Goal: Task Accomplishment & Management: Manage account settings

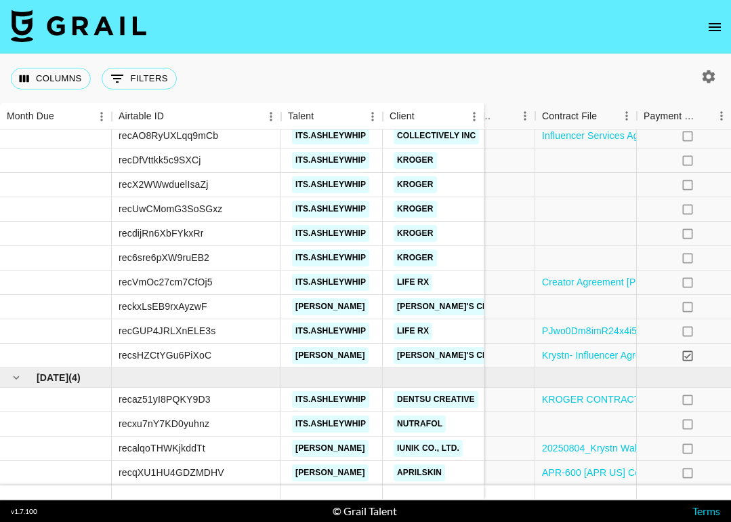
scroll to position [293, 1254]
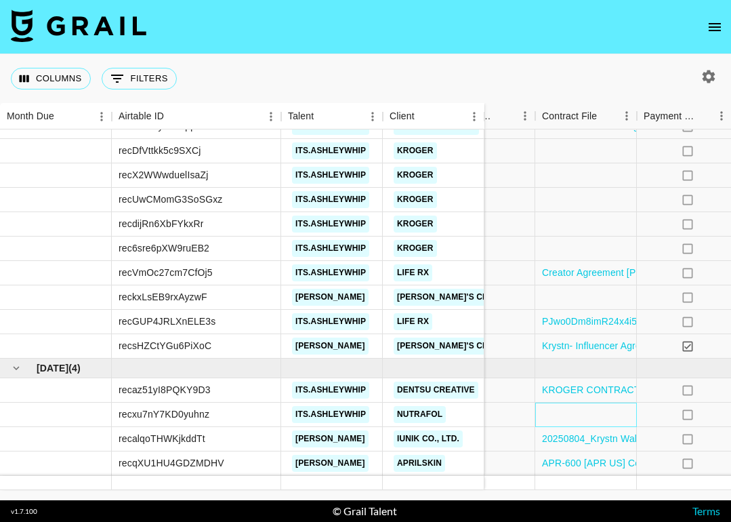
click at [556, 413] on div at bounding box center [586, 414] width 102 height 24
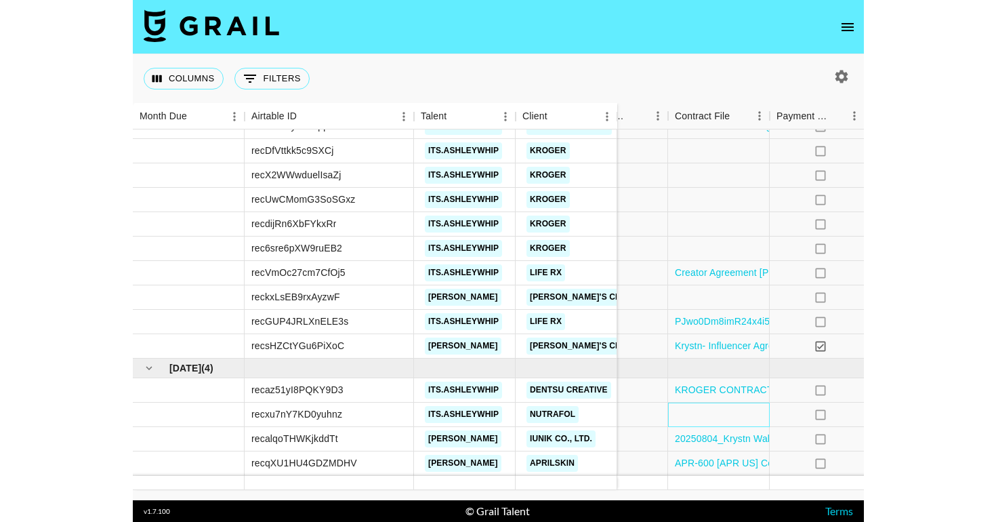
scroll to position [283, 1254]
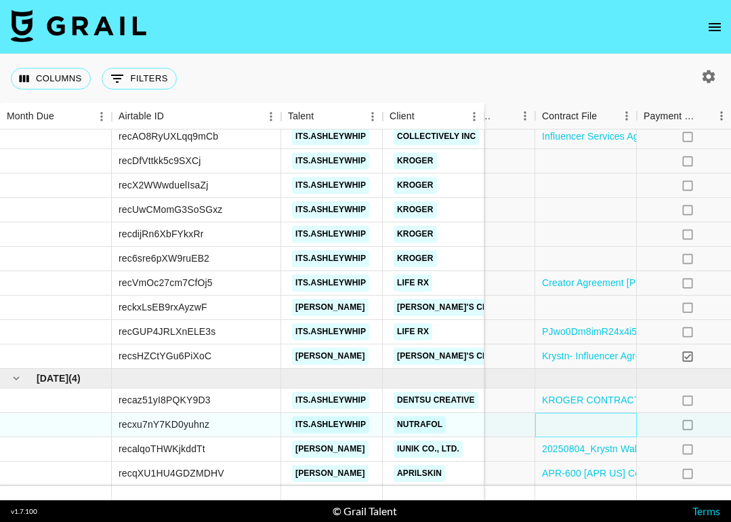
click at [554, 422] on div at bounding box center [586, 425] width 102 height 24
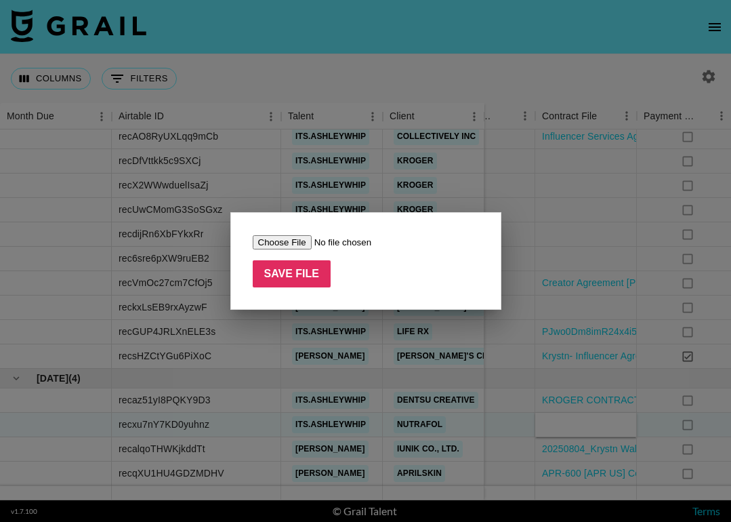
click at [283, 245] on input "file" at bounding box center [338, 242] width 171 height 14
type input "C:\fakepath\Nutrafol Paid Extension Rights Agreement August_2025_Ashley Whipple…"
click at [322, 280] on input "Save File" at bounding box center [292, 273] width 79 height 27
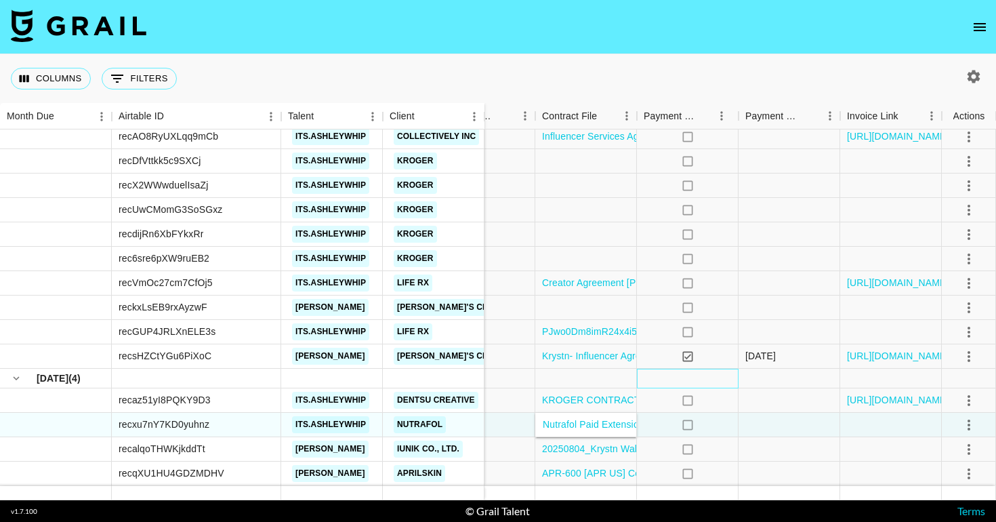
click at [682, 377] on div at bounding box center [688, 379] width 102 height 20
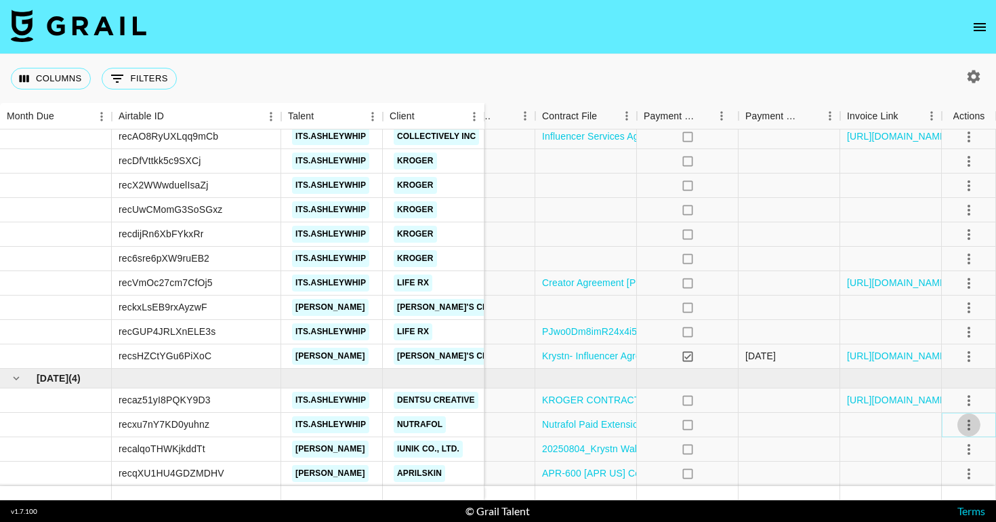
click at [730, 420] on icon "select merge strategy" at bounding box center [969, 425] width 16 height 16
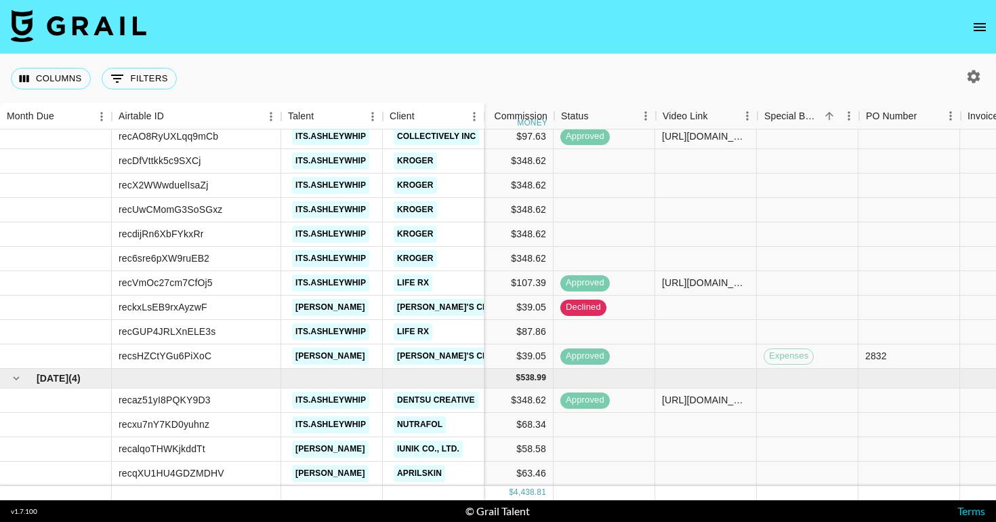
scroll to position [283, 625]
click at [730, 427] on div at bounding box center [809, 425] width 102 height 24
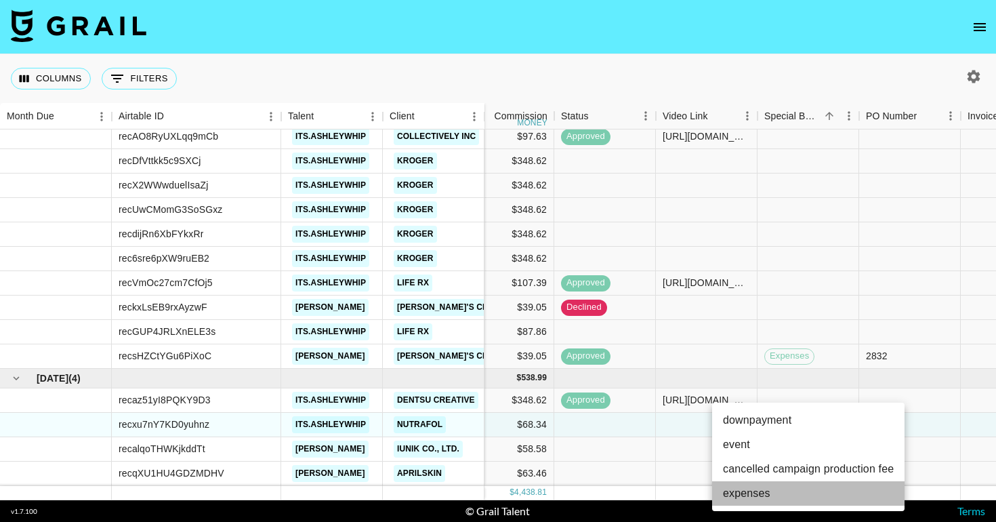
click at [730, 493] on li "expenses" at bounding box center [808, 493] width 192 height 24
type input "expenses"
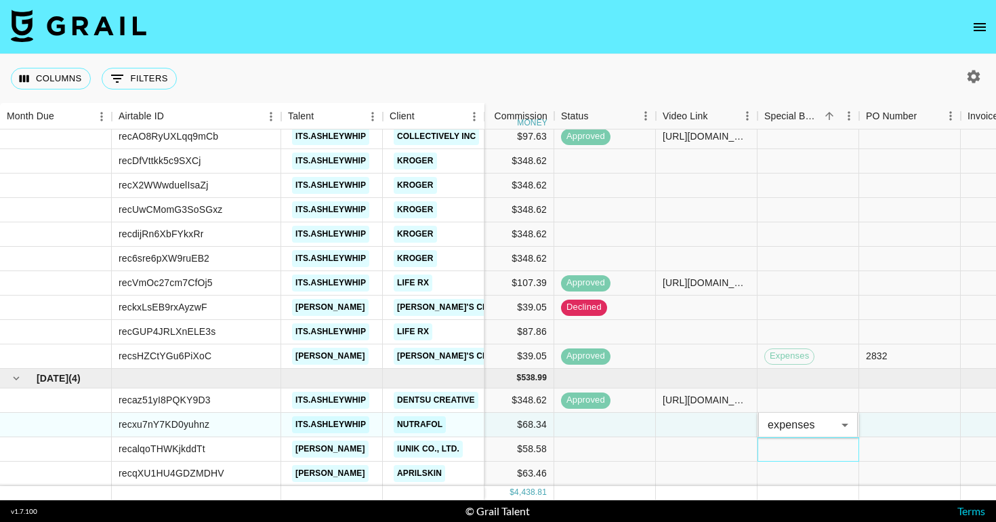
click at [730, 447] on div at bounding box center [809, 449] width 102 height 24
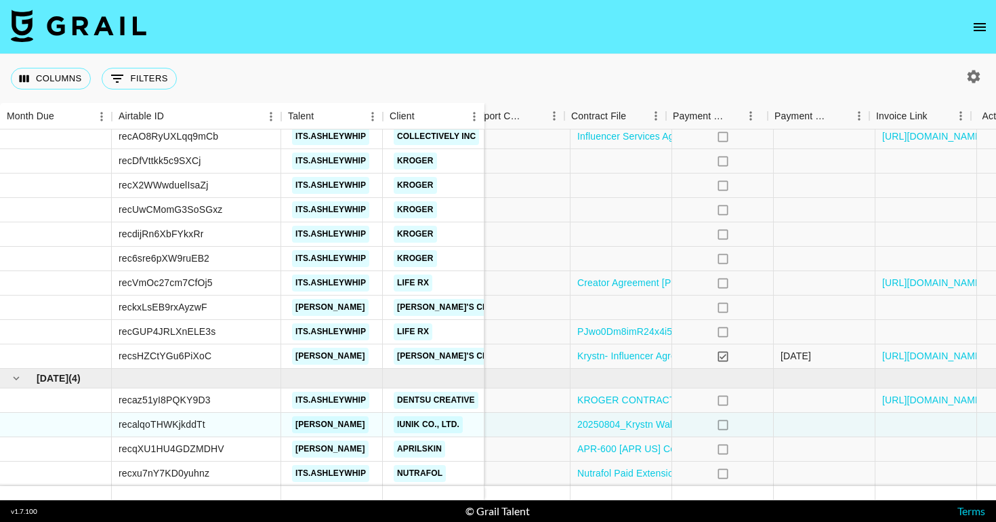
scroll to position [283, 1254]
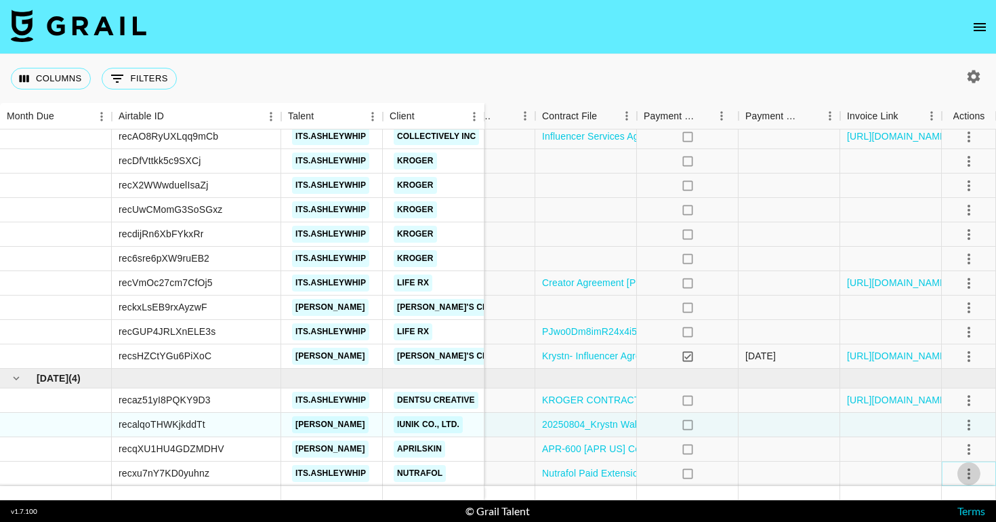
click at [730, 472] on icon "select merge strategy" at bounding box center [969, 474] width 16 height 16
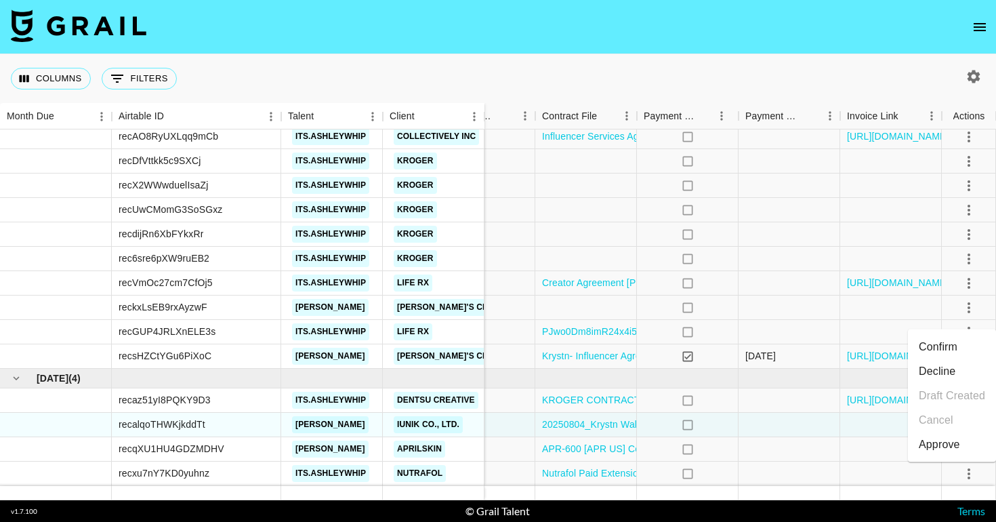
click at [730, 442] on div "Approve" at bounding box center [939, 444] width 41 height 16
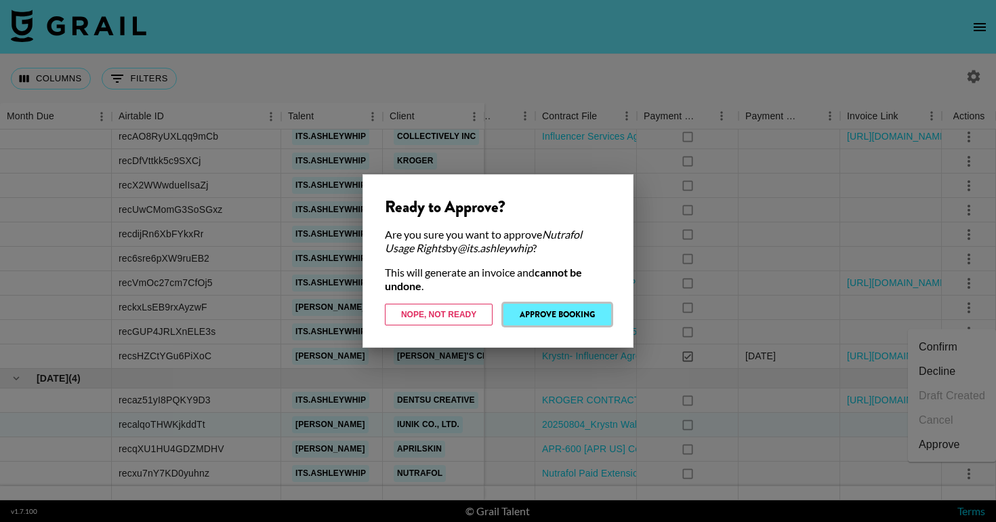
click at [566, 313] on button "Approve Booking" at bounding box center [557, 315] width 108 height 22
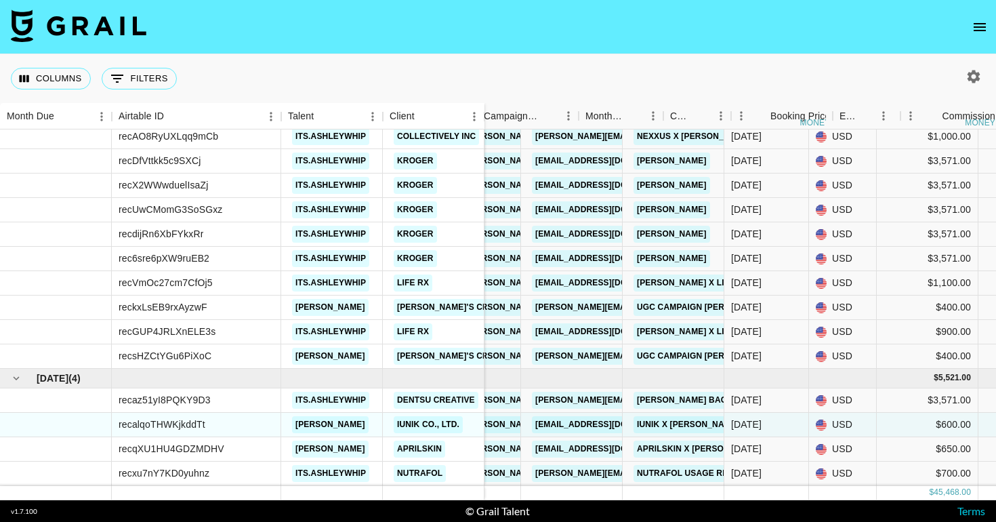
scroll to position [283, 0]
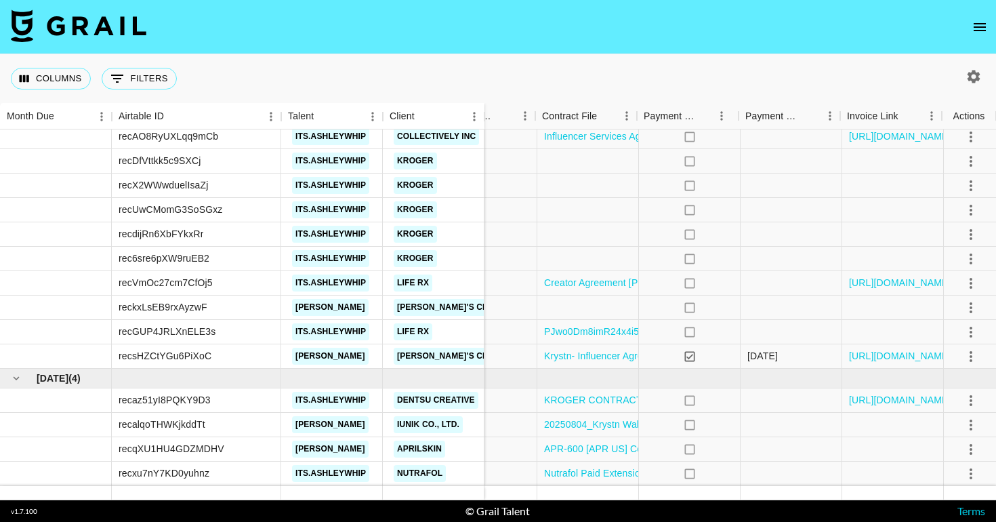
scroll to position [283, 1254]
click at [877, 285] on link "https://in.xero.com/AU2sUyw1rbVWs5RHXCs0uCUvcL6sZzSx35SJObdr" at bounding box center [898, 283] width 102 height 14
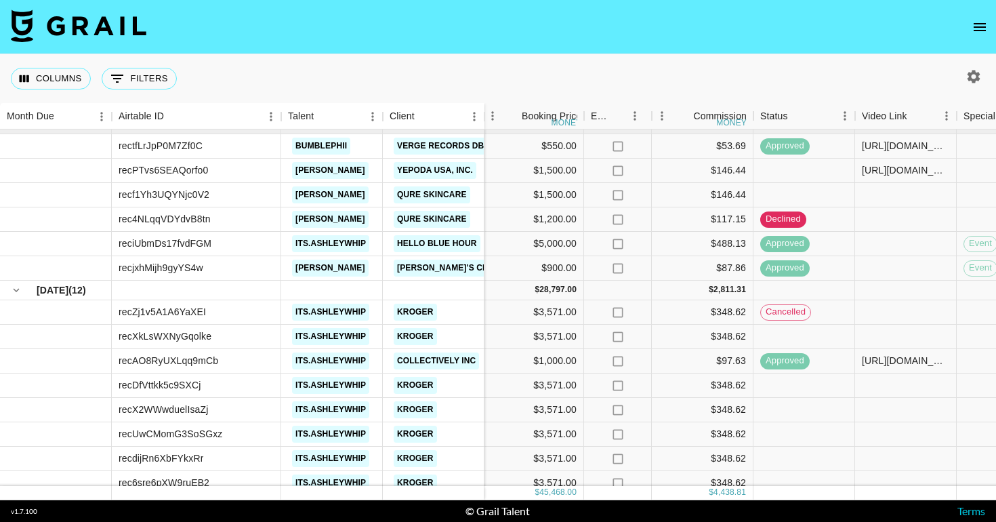
scroll to position [0, 426]
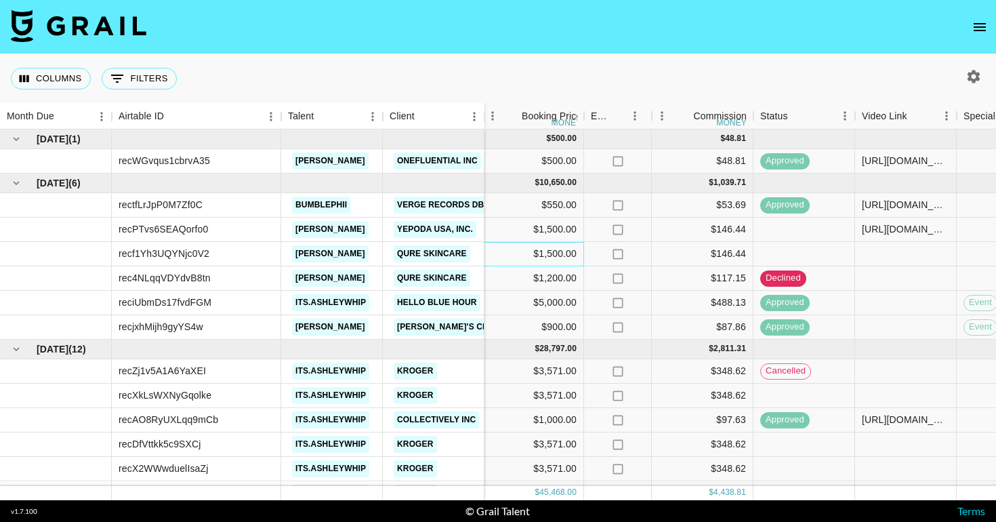
click at [560, 252] on div "$1,500.00" at bounding box center [533, 254] width 102 height 24
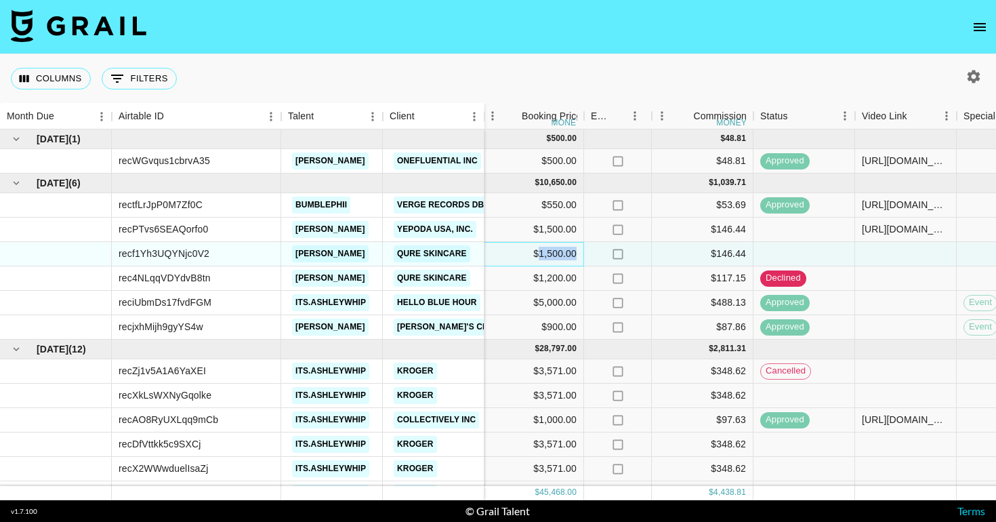
click at [560, 252] on div "$1,500.00" at bounding box center [533, 254] width 102 height 24
click at [560, 252] on input "1500" at bounding box center [533, 253] width 100 height 11
click at [533, 252] on input "1500" at bounding box center [533, 253] width 100 height 11
click at [569, 258] on input "1499" at bounding box center [533, 253] width 100 height 11
click at [530, 253] on input "1499" at bounding box center [533, 253] width 100 height 11
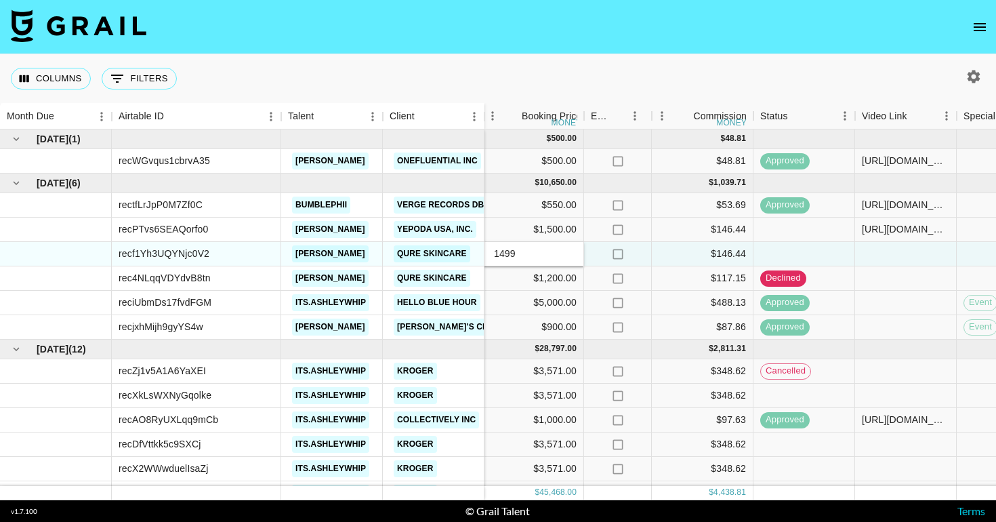
click at [530, 253] on input "1499" at bounding box center [533, 253] width 100 height 11
drag, startPoint x: 499, startPoint y: 251, endPoint x: 529, endPoint y: 251, distance: 29.8
click at [529, 251] on input "1499" at bounding box center [533, 253] width 100 height 11
type input "1000"
click at [659, 287] on div "$117.15" at bounding box center [703, 278] width 102 height 24
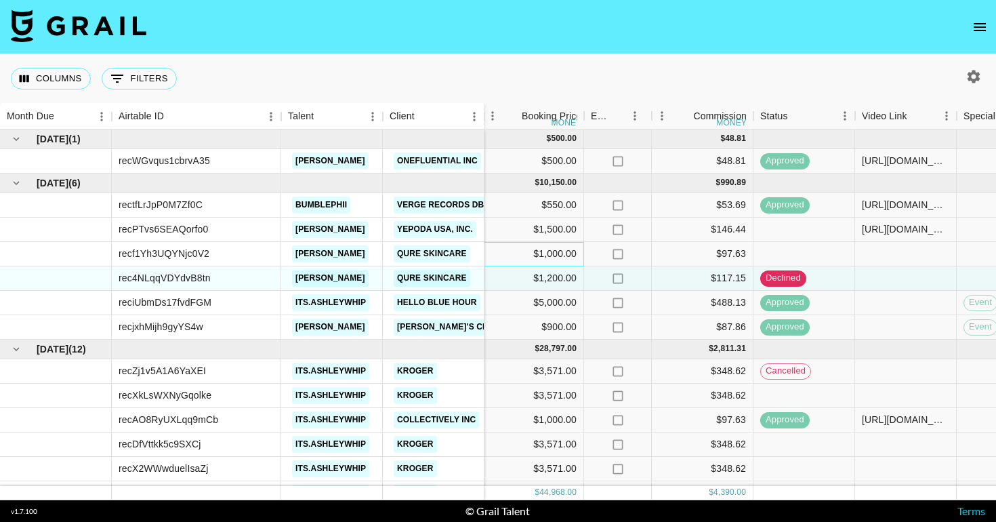
click at [529, 257] on div "$1,000.00" at bounding box center [533, 254] width 102 height 24
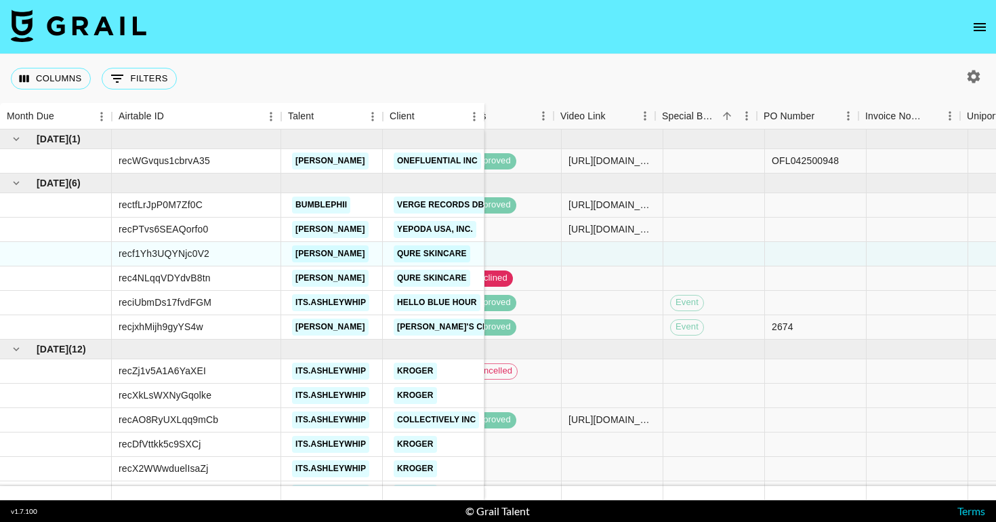
scroll to position [0, 714]
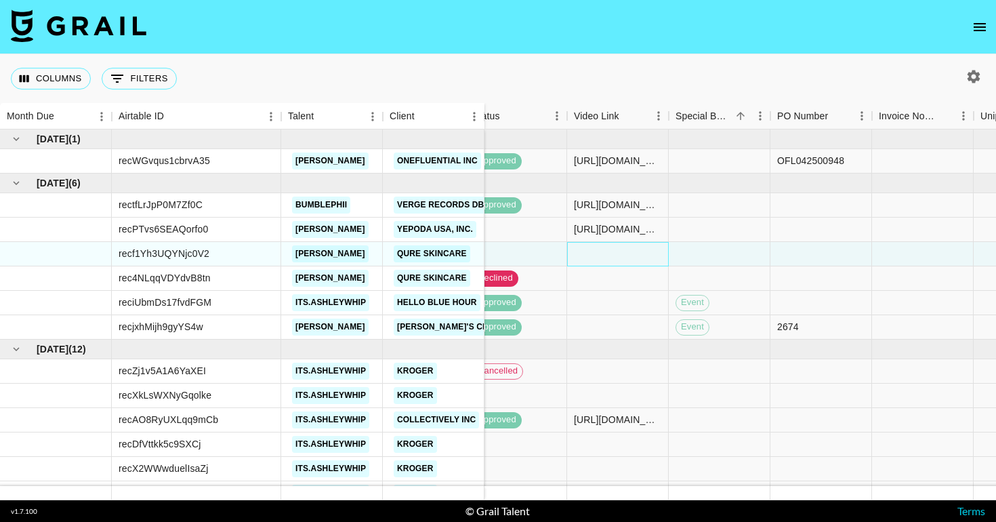
click at [622, 257] on div at bounding box center [618, 254] width 102 height 24
paste input "https://www.tiktok.com/@k.walmsley/video/7542704036261137677"
click at [637, 251] on input "https://www.tiktok.com/@k.walmsley/video/7542704036261137677" at bounding box center [618, 253] width 100 height 11
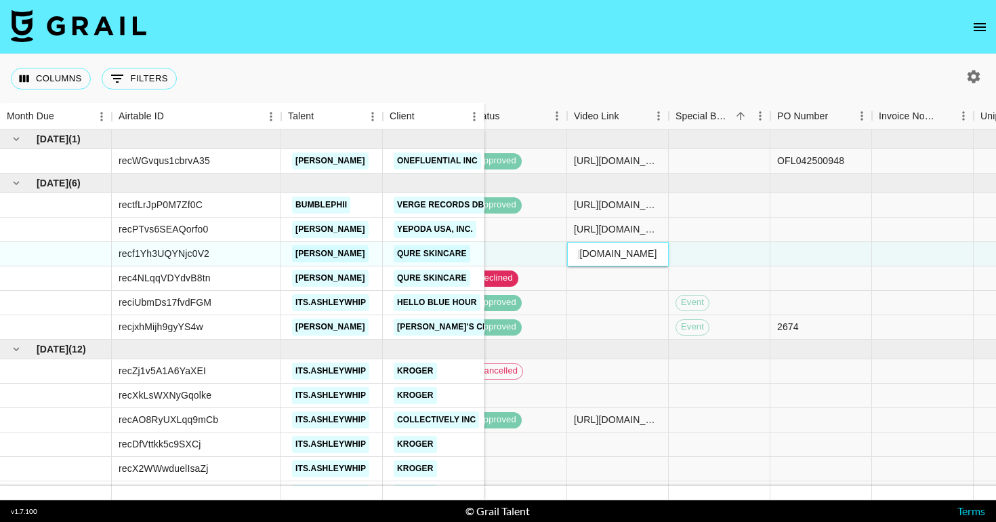
scroll to position [0, 227]
paste input "https://www.tiktok.com/@k.walmsley/video/7543671730053680397"
type input "https://www.tiktok.com/@k.walmsley/video/7542704036261137677 https://www.tiktok…"
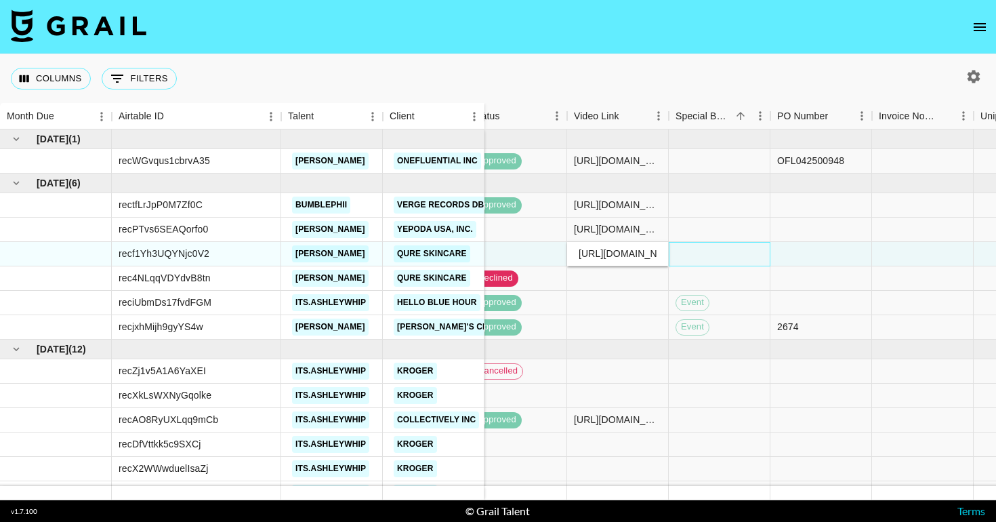
click at [752, 260] on div at bounding box center [720, 254] width 102 height 24
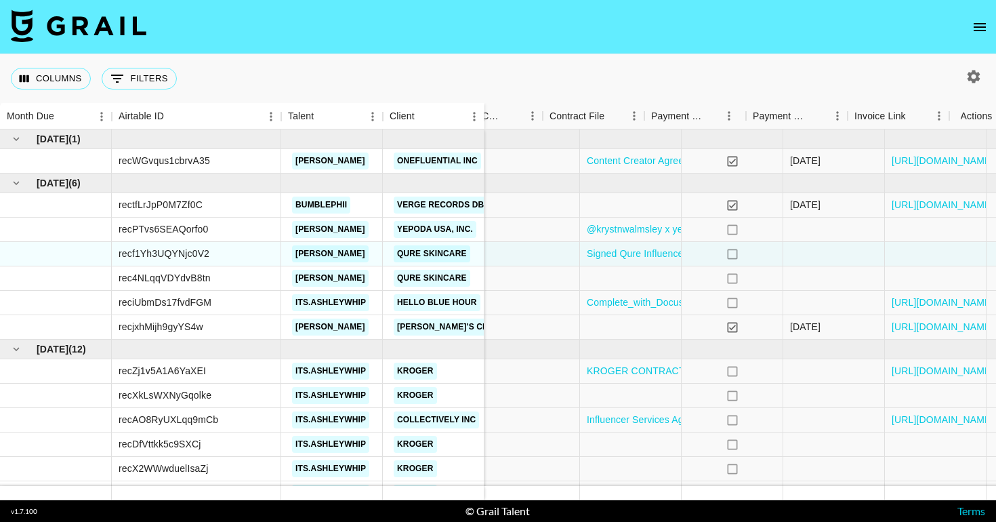
scroll to position [0, 1254]
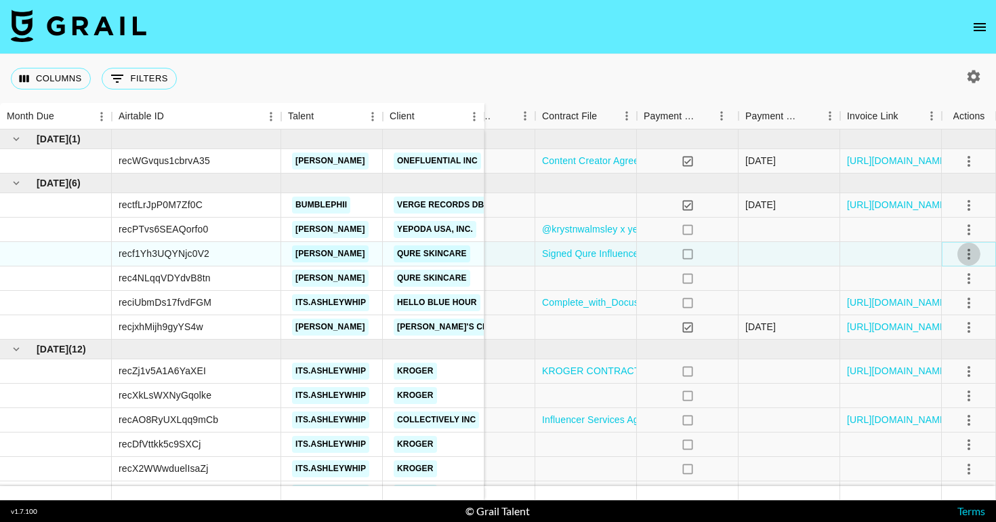
click at [969, 257] on icon "select merge strategy" at bounding box center [969, 254] width 3 height 11
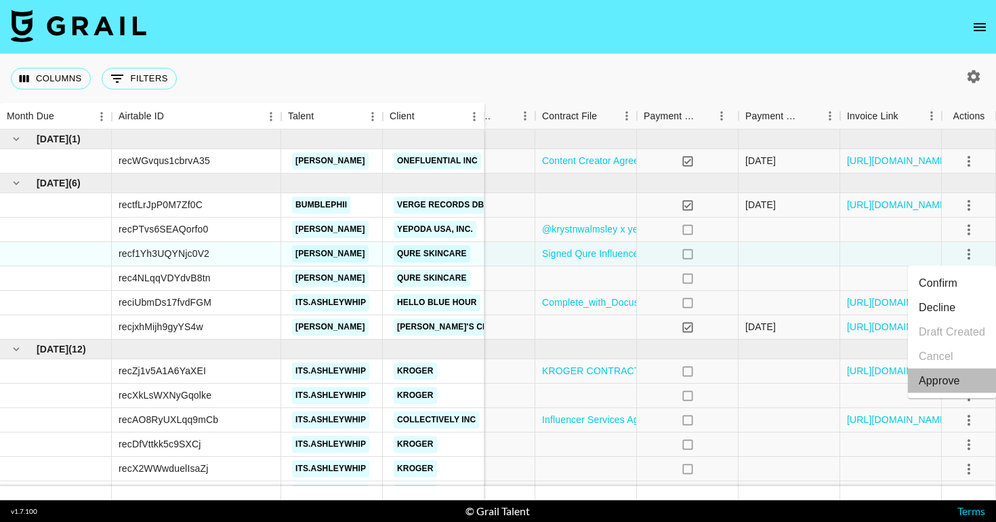
click at [945, 377] on div "Approve" at bounding box center [939, 381] width 41 height 16
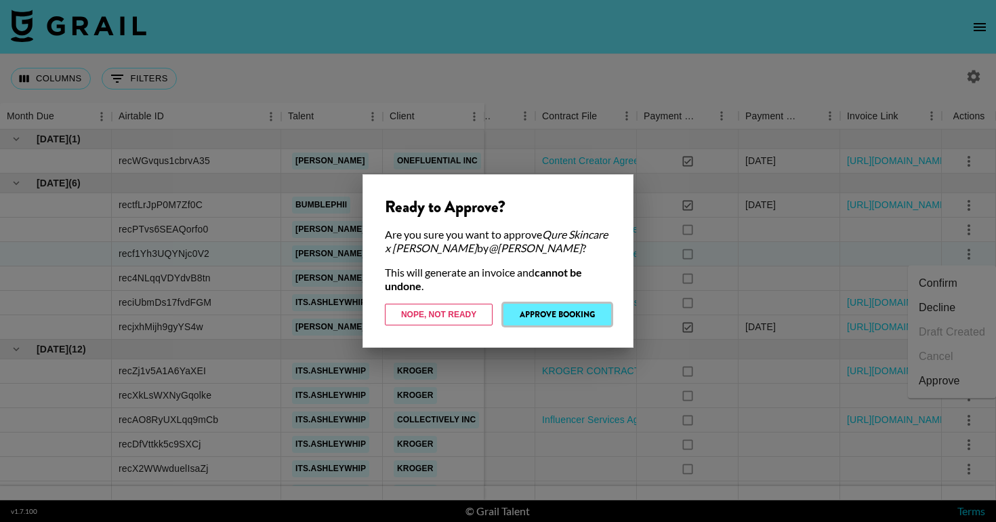
click at [573, 308] on button "Approve Booking" at bounding box center [557, 315] width 108 height 22
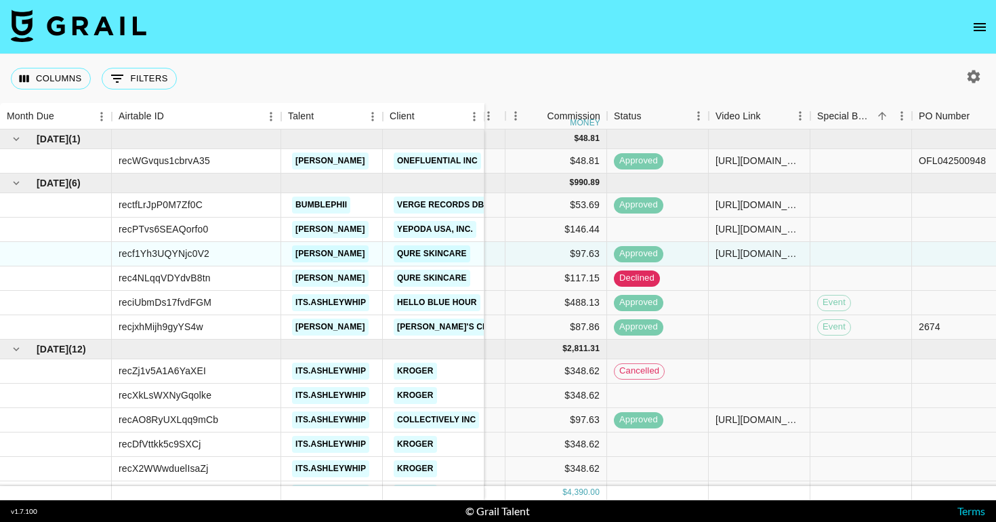
scroll to position [0, 597]
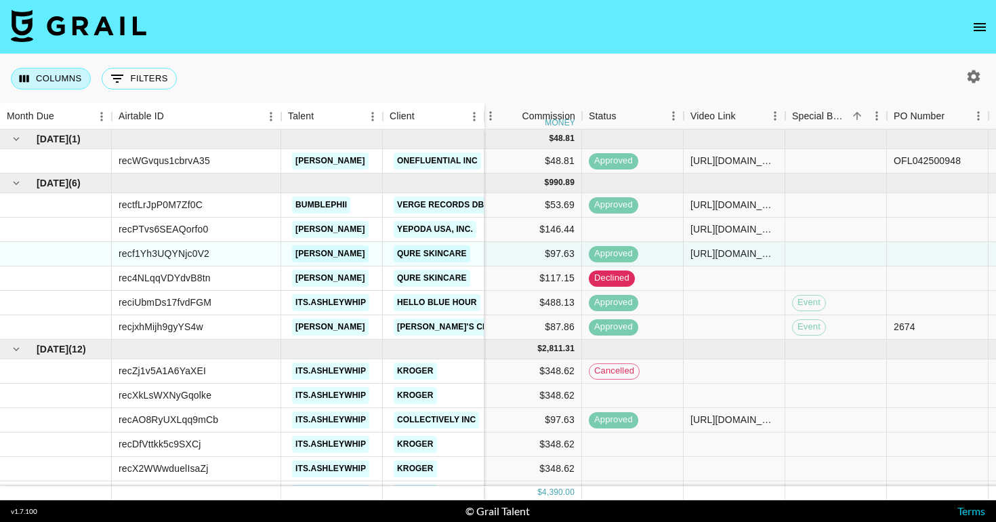
click at [74, 88] on button "Columns" at bounding box center [51, 79] width 80 height 22
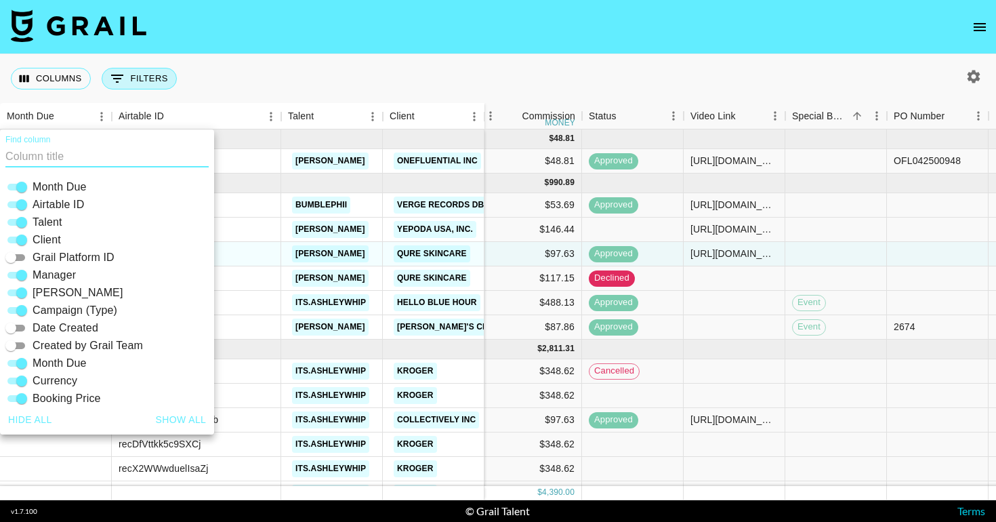
click at [121, 75] on icon "Show filters" at bounding box center [117, 79] width 12 height 8
select select "talentName"
select select "id"
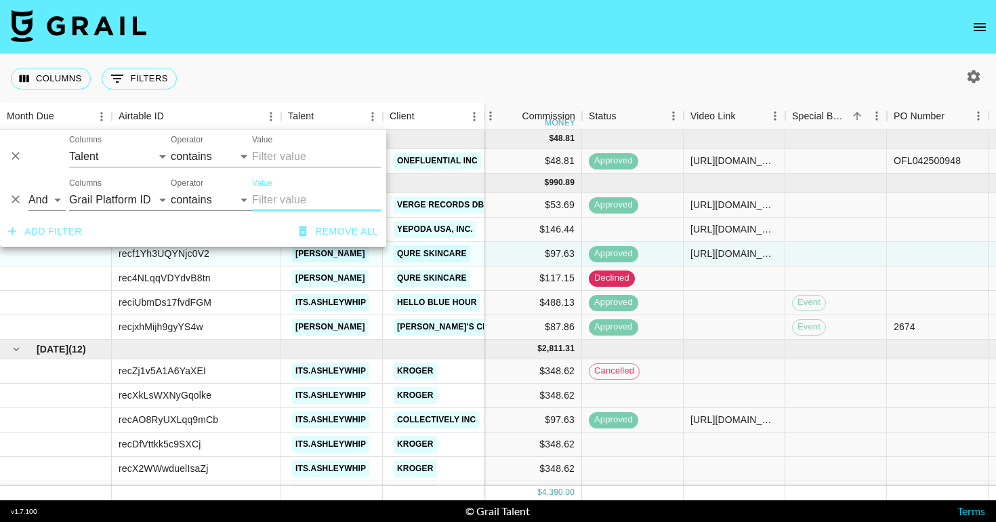
click at [62, 222] on button "Add filter" at bounding box center [45, 231] width 85 height 25
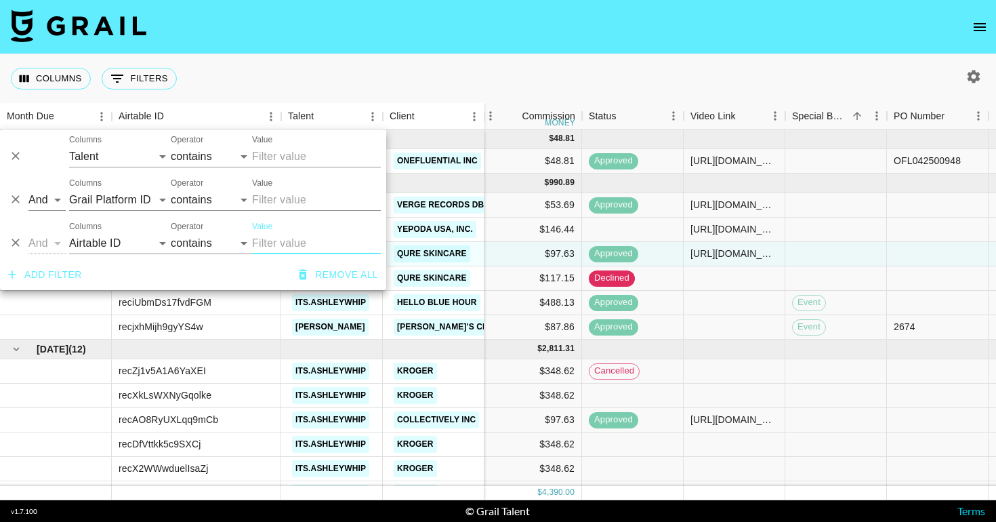
click at [277, 241] on input "Value" at bounding box center [316, 243] width 129 height 22
click at [211, 249] on select "contains equals starts with ends with is empty is not empty is any of" at bounding box center [211, 243] width 81 height 22
click at [96, 241] on select "Airtable ID Talent Client Grail Platform ID Manager Booker Campaign (Type) Date…" at bounding box center [120, 243] width 102 height 22
select select "status"
click at [69, 232] on select "Airtable ID Talent Client Grail Platform ID Manager Booker Campaign (Type) Date…" at bounding box center [120, 243] width 102 height 22
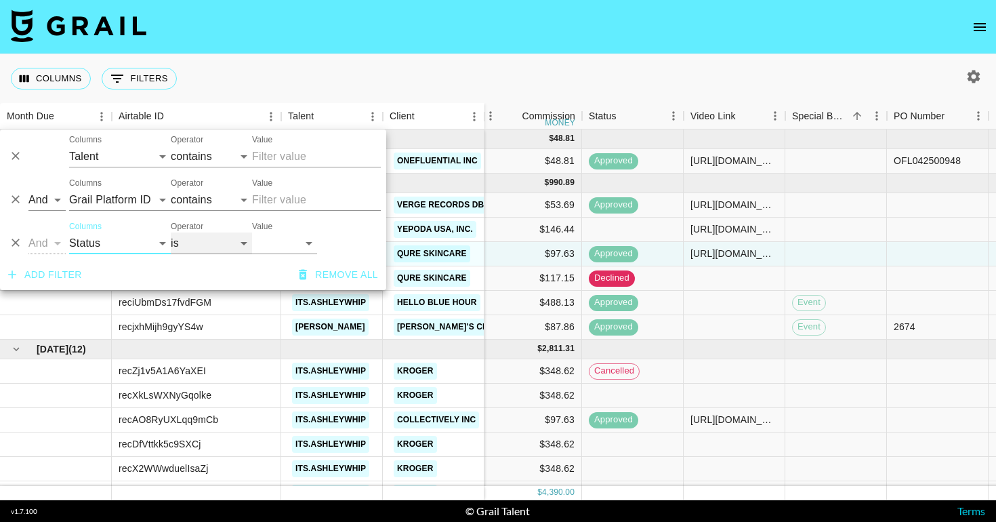
click at [215, 243] on select "is is not is any of is not any of" at bounding box center [211, 243] width 81 height 22
select select "not"
click at [171, 232] on select "is is not is any of is not any of" at bounding box center [211, 243] width 81 height 22
click at [286, 243] on select "confirmed declined draft posted approved cancelled badDebt" at bounding box center [284, 243] width 65 height 22
click at [215, 243] on select "is is not is any of is not any of" at bounding box center [211, 243] width 81 height 22
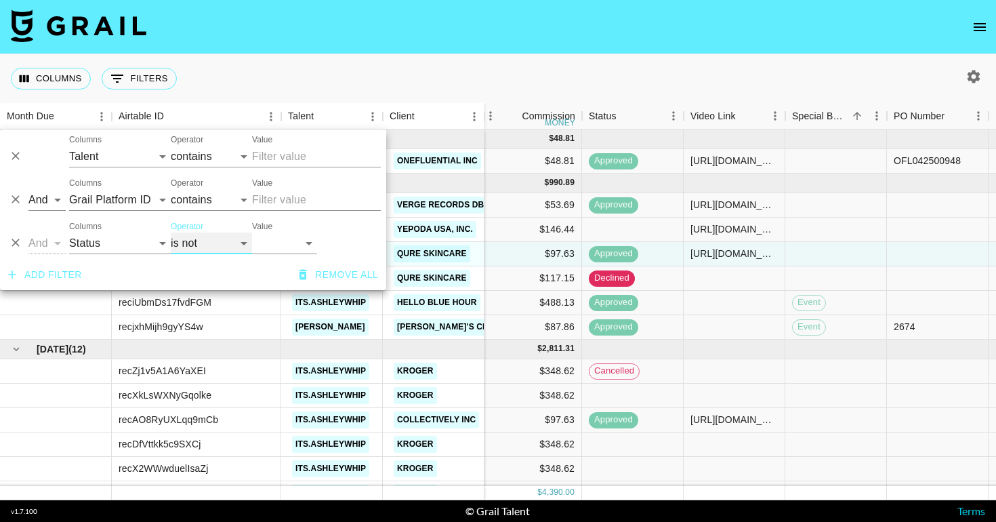
click at [171, 232] on select "is is not is any of is not any of" at bounding box center [211, 243] width 81 height 22
click at [287, 244] on select "confirmed declined draft posted approved cancelled badDebt" at bounding box center [284, 243] width 65 height 22
select select "declined"
click at [252, 232] on select "confirmed declined draft posted approved cancelled badDebt" at bounding box center [284, 243] width 65 height 22
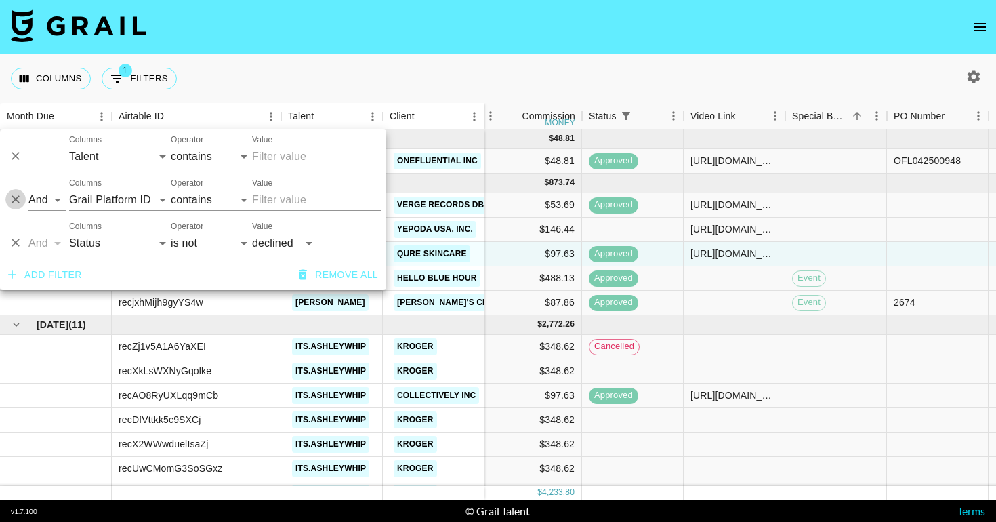
click at [15, 199] on icon "Delete" at bounding box center [16, 200] width 8 height 8
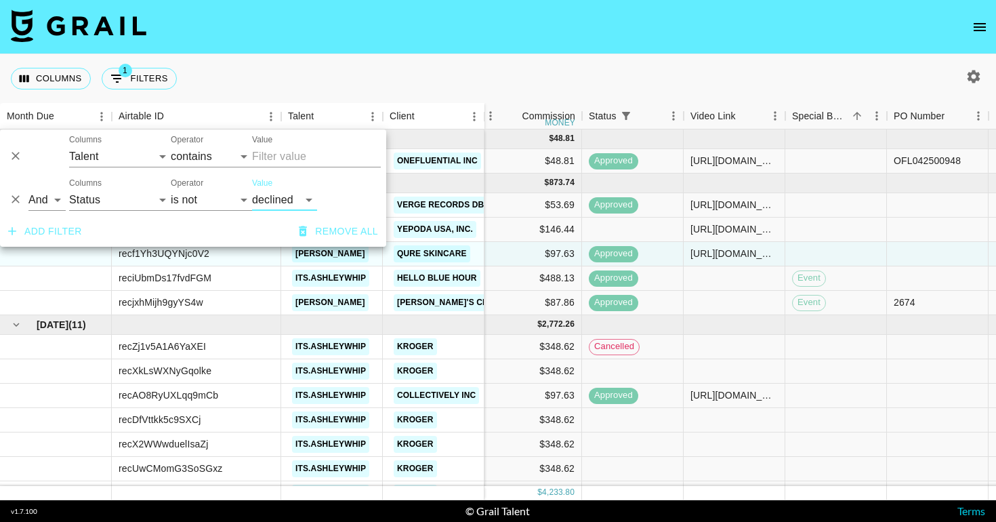
click at [12, 150] on icon "Delete" at bounding box center [16, 156] width 14 height 14
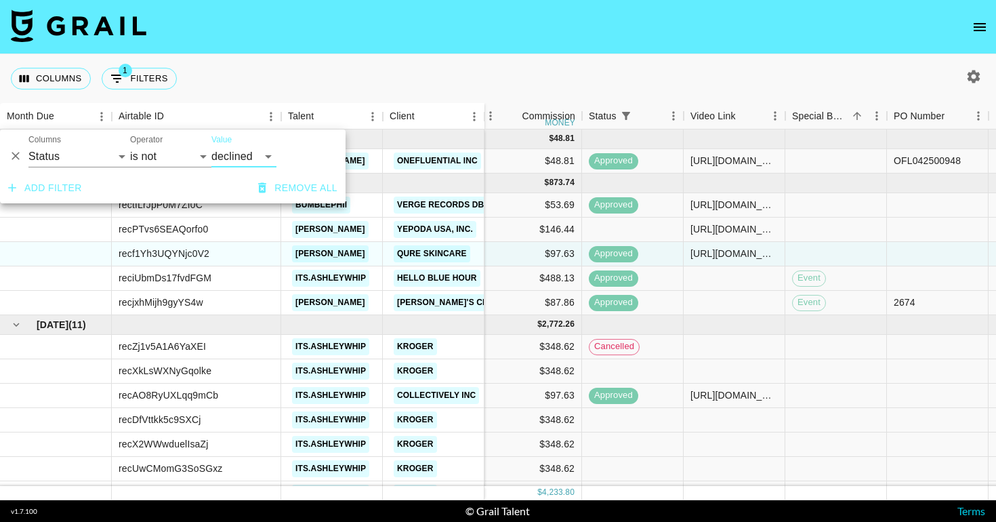
click at [12, 184] on icon "button" at bounding box center [12, 188] width 8 height 8
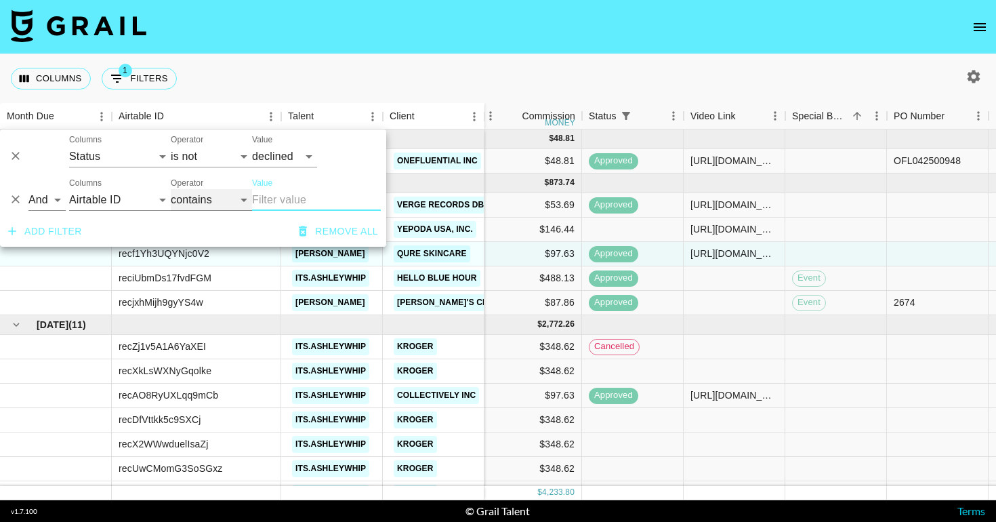
click at [183, 201] on select "contains equals starts with ends with is empty is not empty is any of" at bounding box center [211, 200] width 81 height 22
select select "startsWith"
click at [171, 189] on select "contains equals starts with ends with is empty is not empty is any of" at bounding box center [211, 200] width 81 height 22
click at [205, 202] on select "contains equals starts with ends with is empty is not empty is any of" at bounding box center [211, 200] width 81 height 22
click at [152, 203] on select "Airtable ID Talent Client Grail Platform ID Manager Booker Campaign (Type) Date…" at bounding box center [120, 200] width 102 height 22
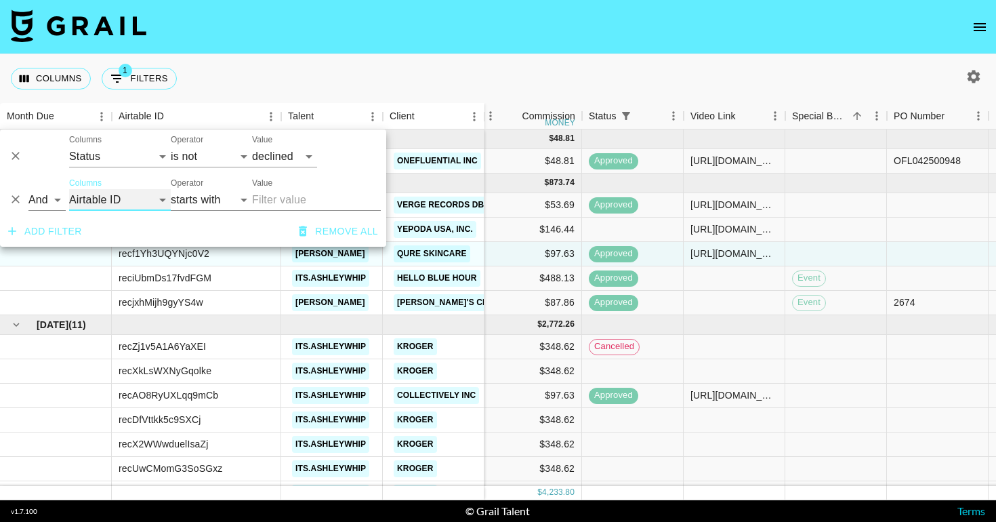
select select "status"
click at [69, 189] on select "Airtable ID Talent Client Grail Platform ID Manager Booker Campaign (Type) Date…" at bounding box center [120, 200] width 102 height 22
click at [200, 197] on select "is is not is any of is not any of" at bounding box center [211, 200] width 81 height 22
select select "not"
click at [171, 189] on select "is is not is any of is not any of" at bounding box center [211, 200] width 81 height 22
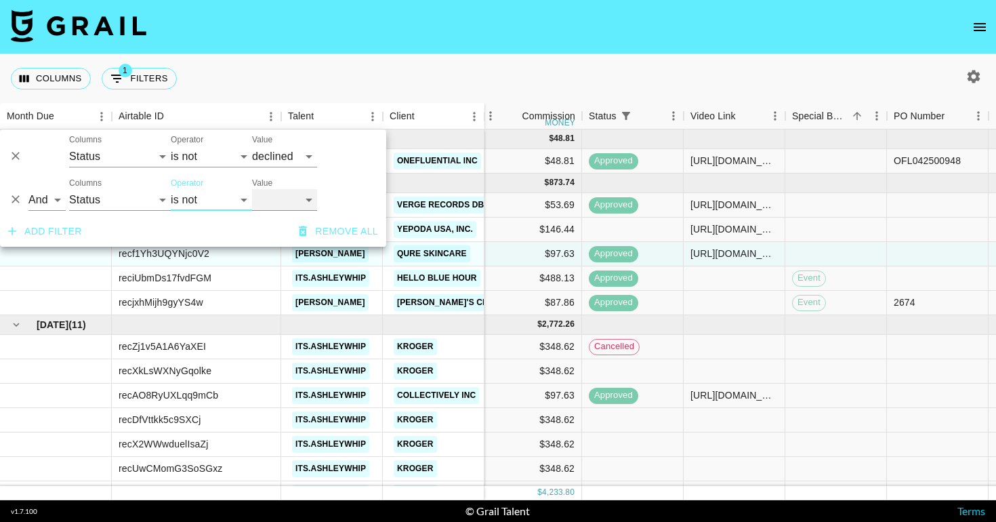
click at [285, 201] on select "confirmed declined draft posted approved cancelled badDebt" at bounding box center [284, 200] width 65 height 22
select select "cancelled"
click at [252, 189] on select "confirmed declined draft posted approved cancelled badDebt" at bounding box center [284, 200] width 65 height 22
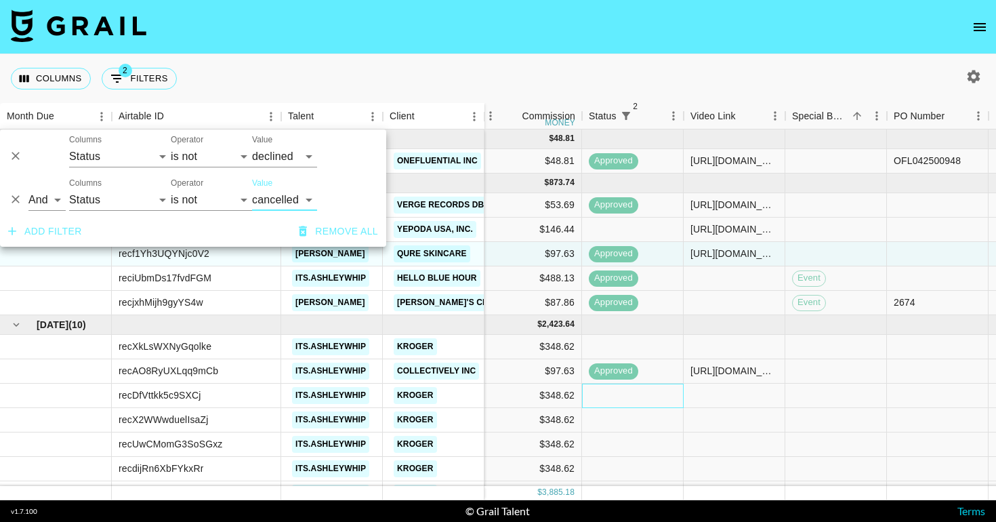
click at [641, 401] on div at bounding box center [633, 396] width 102 height 24
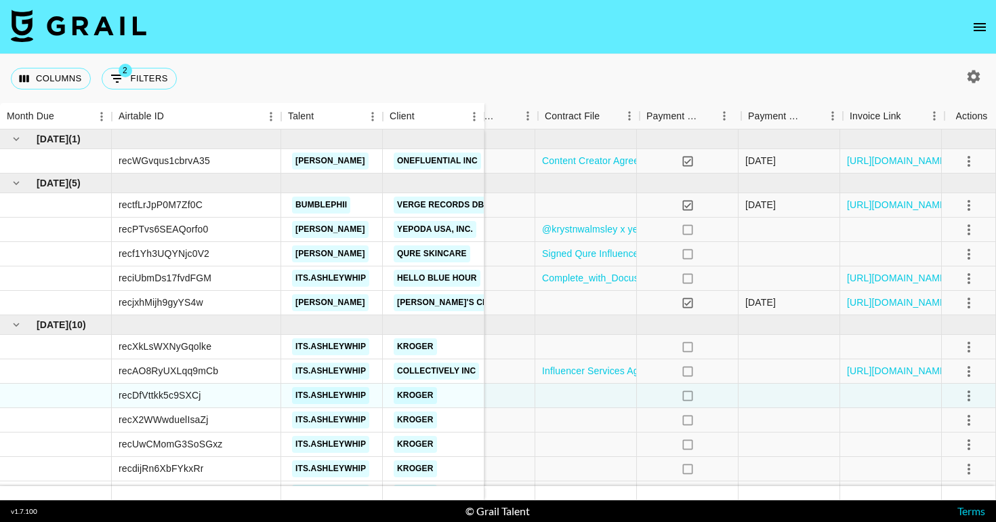
scroll to position [0, 1242]
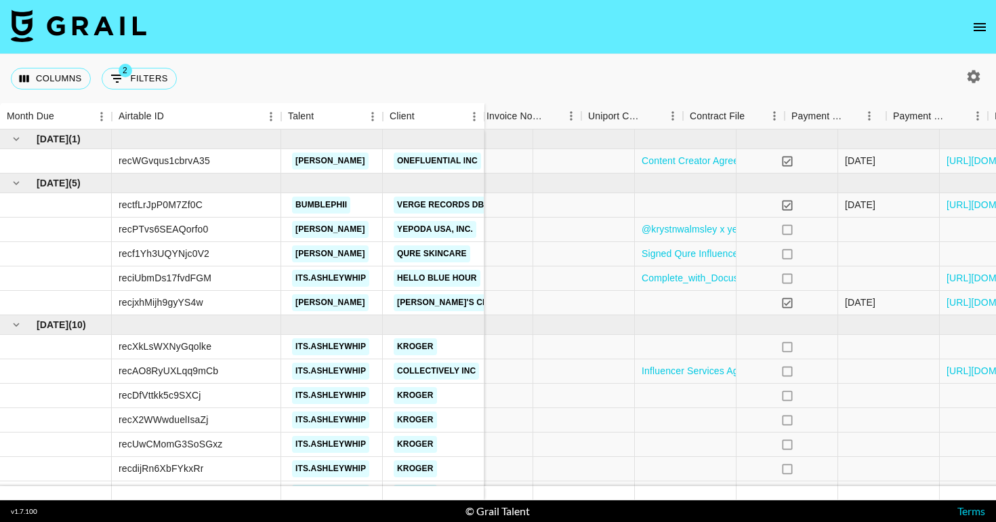
scroll to position [0, 1080]
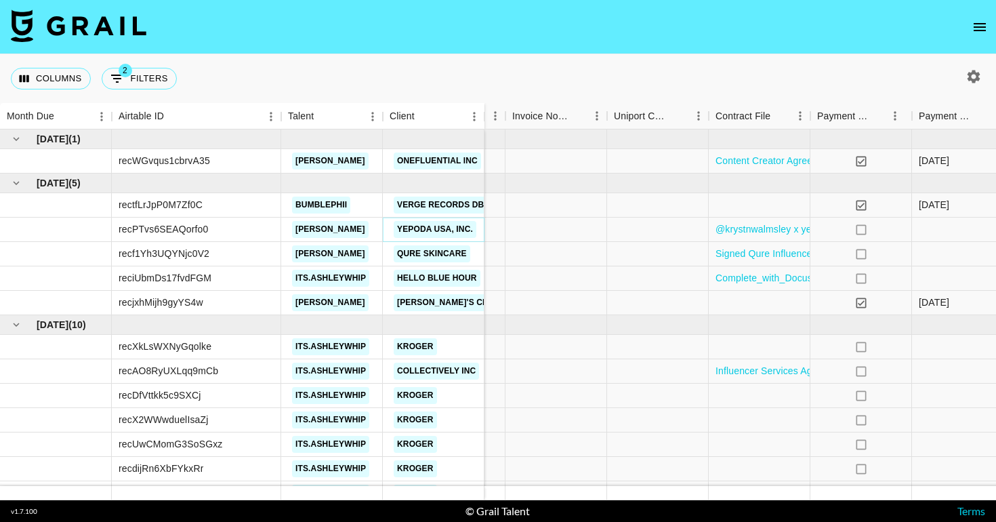
click at [440, 230] on link "Yepoda USA, Inc." at bounding box center [435, 229] width 83 height 17
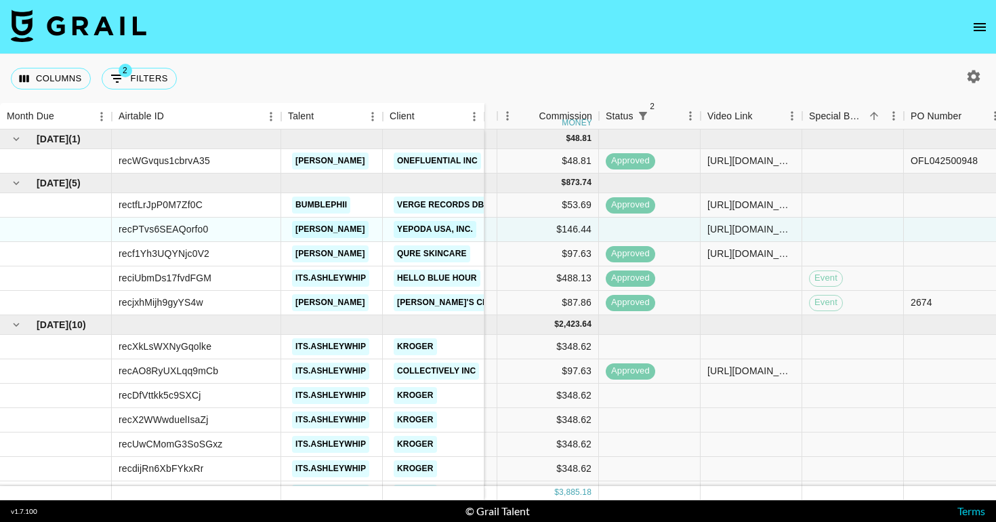
scroll to position [0, 498]
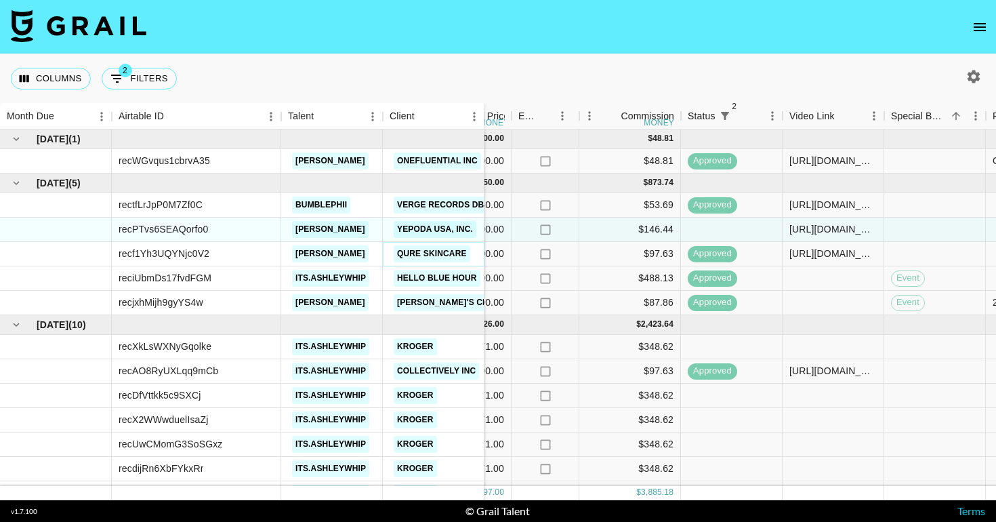
click at [438, 254] on link "Qure Skincare" at bounding box center [432, 253] width 77 height 17
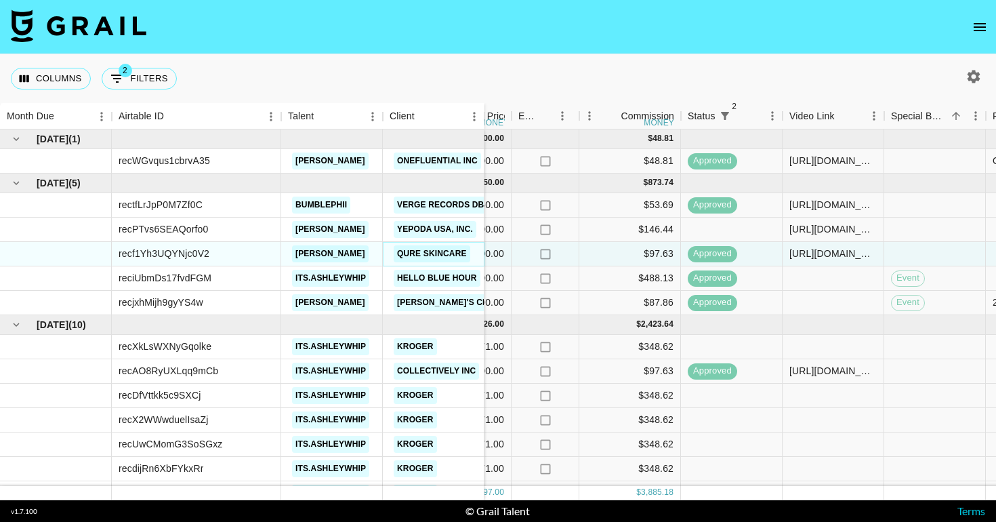
click at [437, 252] on link "Qure Skincare" at bounding box center [432, 253] width 77 height 17
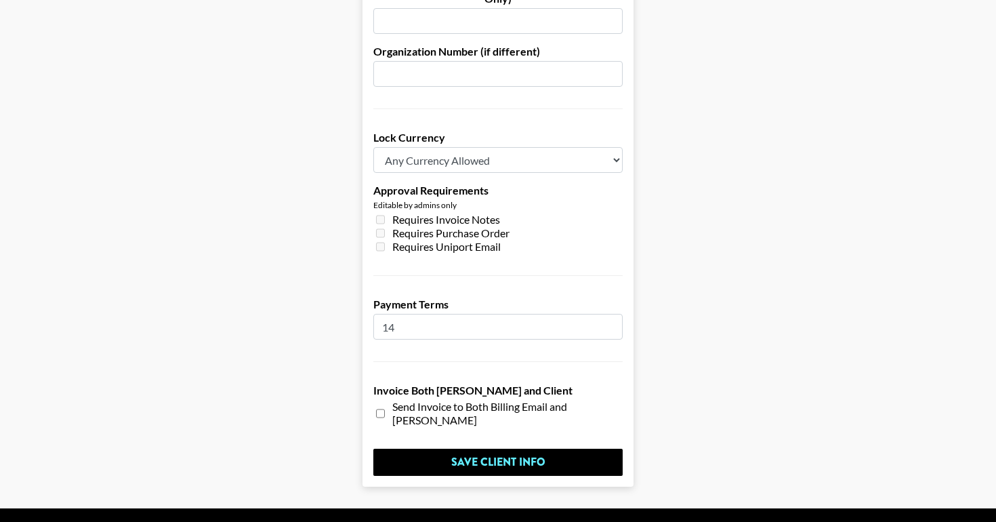
scroll to position [1030, 0]
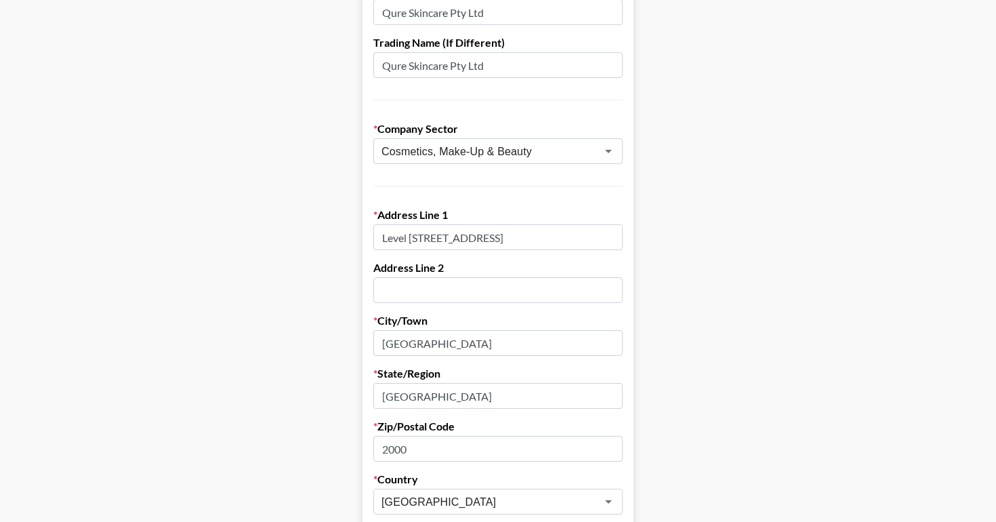
scroll to position [144, 0]
